Goal: Information Seeking & Learning: Learn about a topic

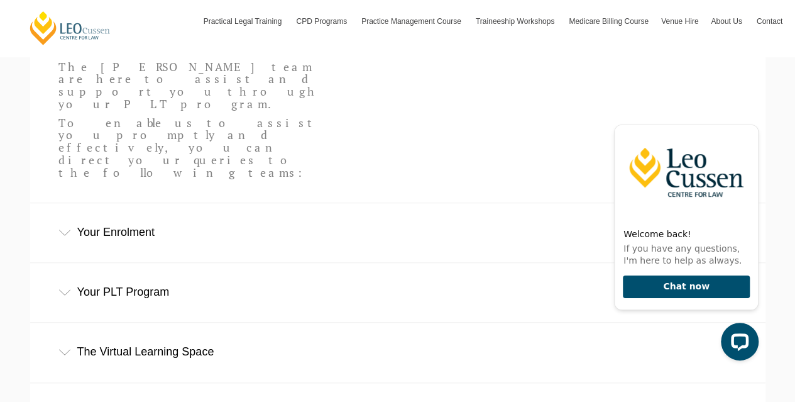
scroll to position [357, 0]
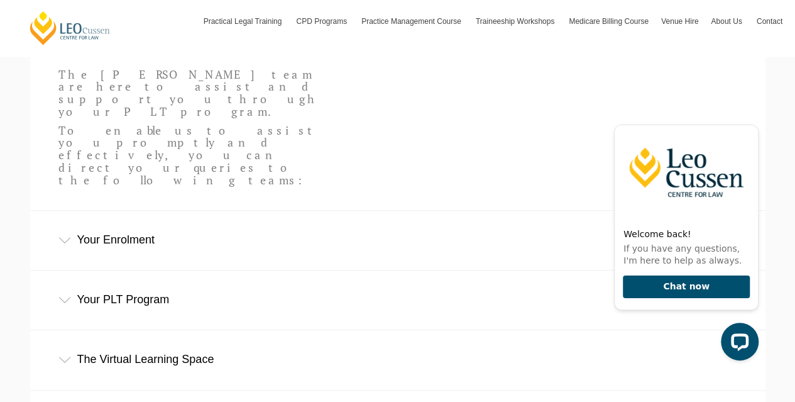
click at [111, 211] on div "Your Enrolment" at bounding box center [398, 240] width 736 height 58
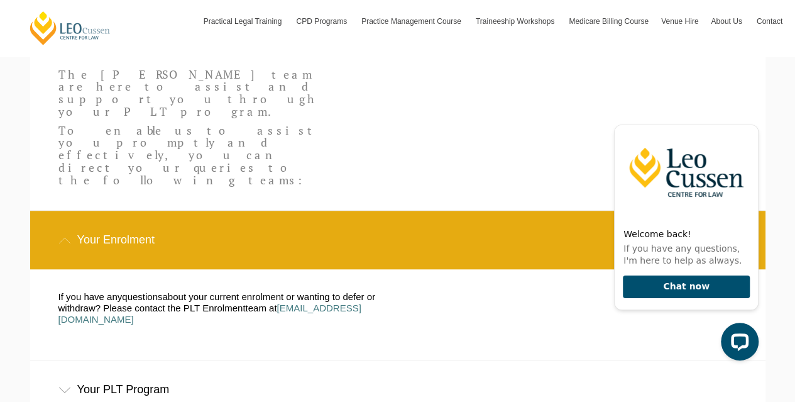
click at [160, 360] on div "Your PLT Program" at bounding box center [398, 389] width 736 height 58
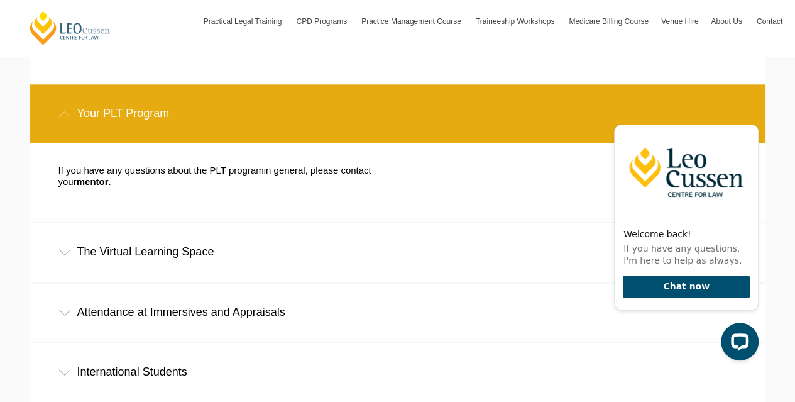
scroll to position [636, 0]
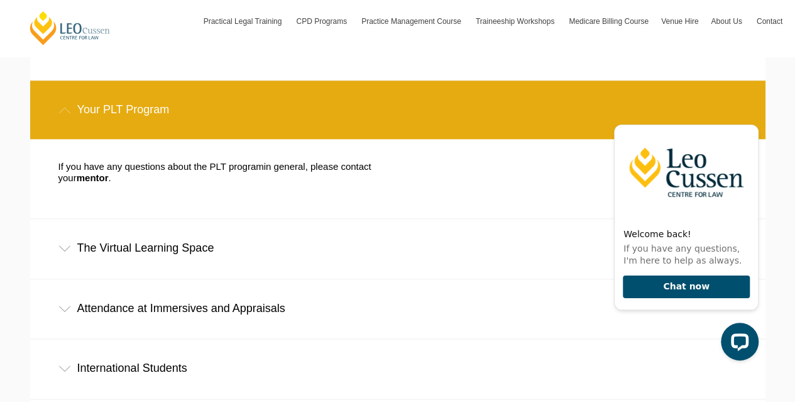
click at [134, 219] on div "The Virtual Learning Space" at bounding box center [398, 248] width 736 height 58
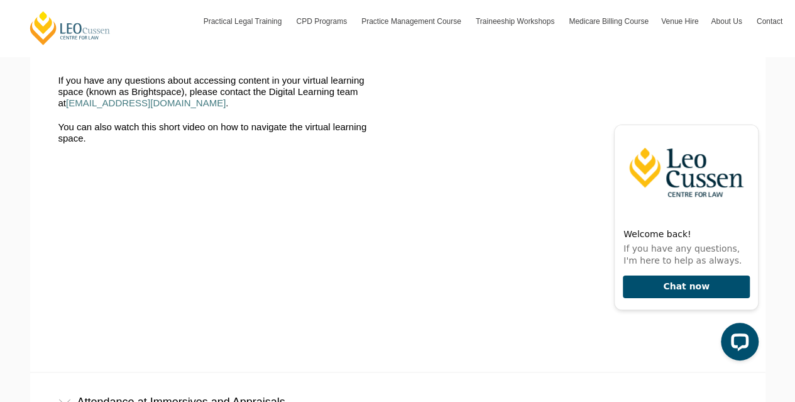
scroll to position [1158, 0]
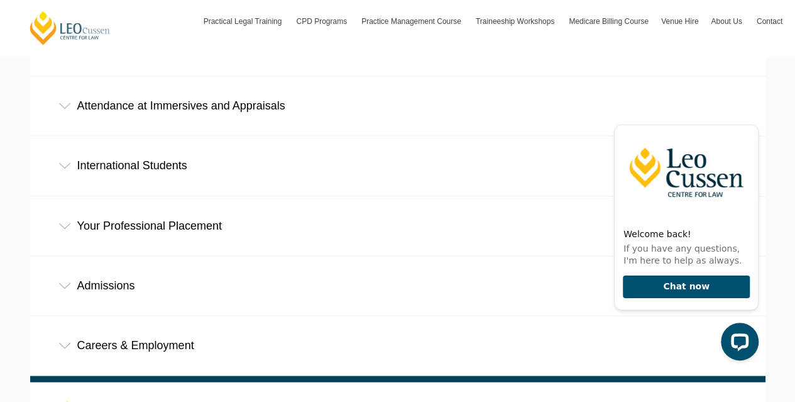
click at [133, 136] on div "International Students" at bounding box center [398, 165] width 736 height 58
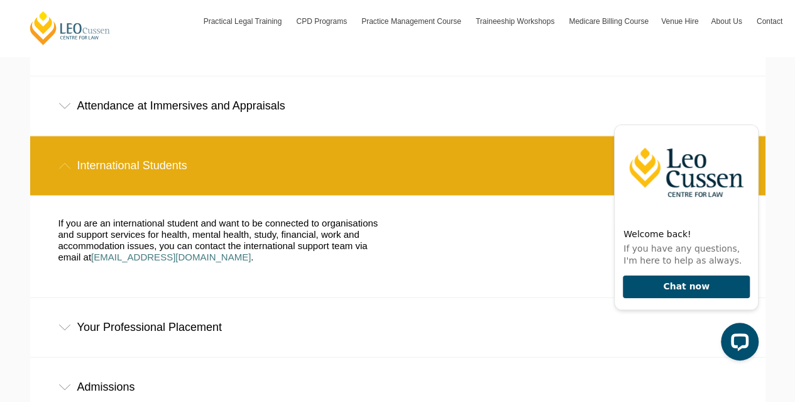
click at [133, 297] on div "Your Professional Placement" at bounding box center [398, 326] width 736 height 58
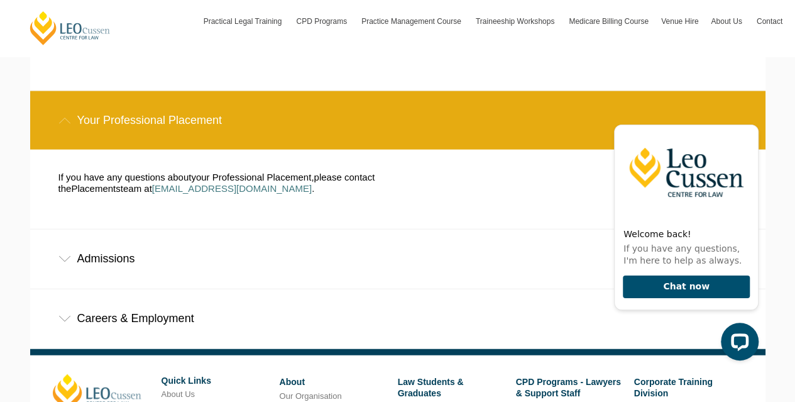
scroll to position [1365, 0]
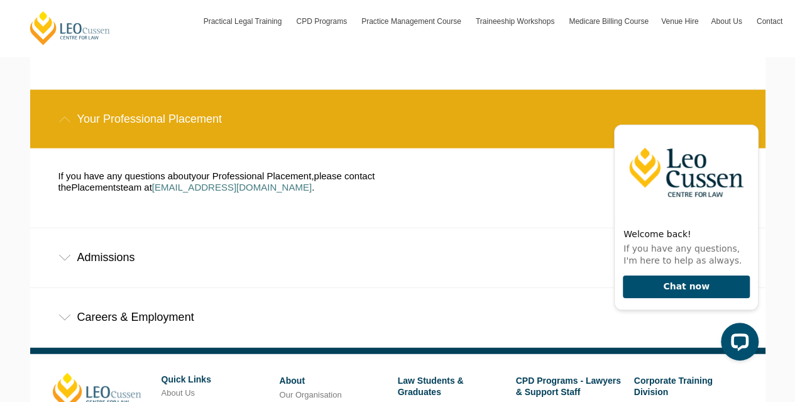
click at [132, 228] on div "Admissions" at bounding box center [398, 257] width 736 height 58
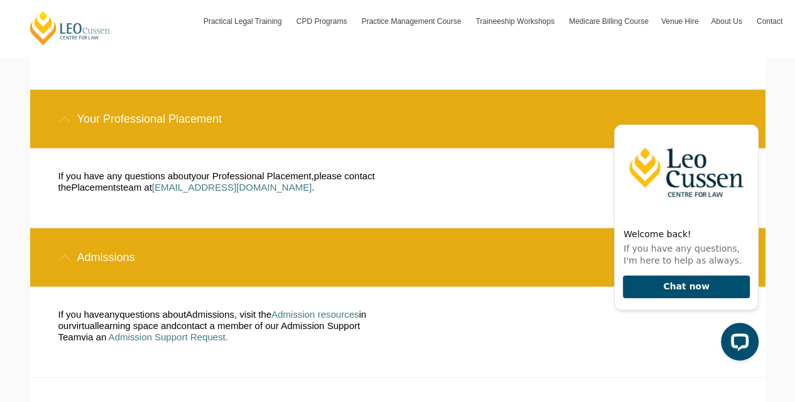
scroll to position [1485, 0]
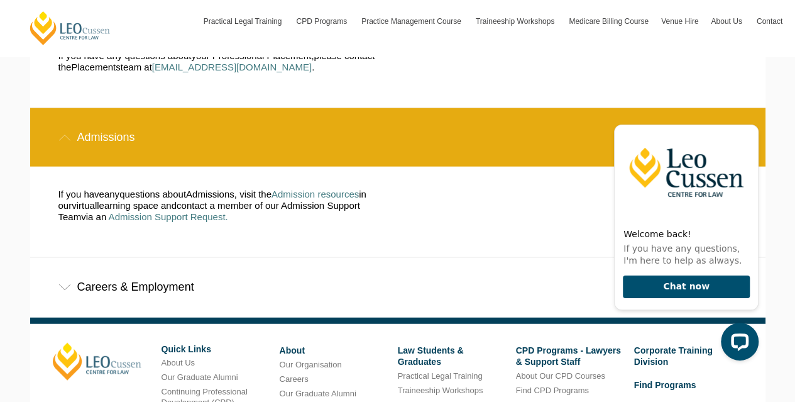
click at [127, 258] on div "Careers & Employment" at bounding box center [398, 287] width 736 height 58
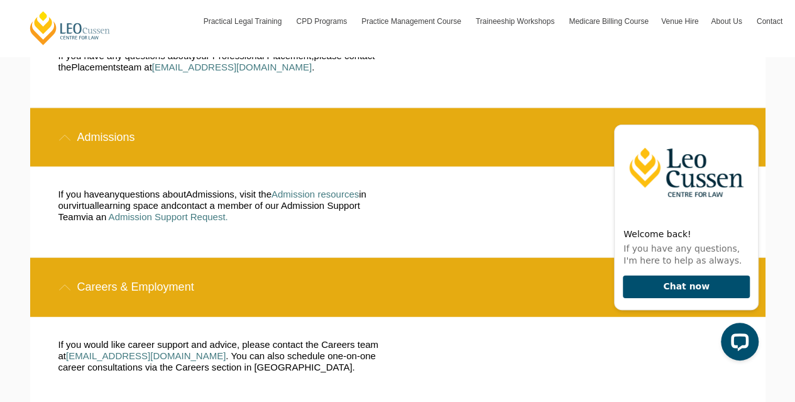
scroll to position [1514, 0]
